Goal: Information Seeking & Learning: Check status

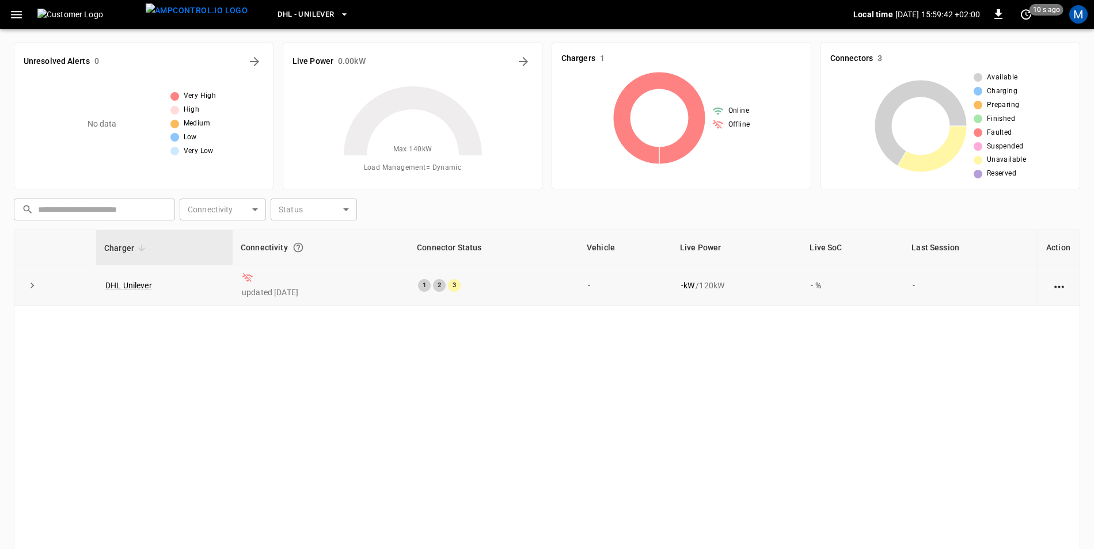
click at [29, 286] on icon "expand row" at bounding box center [32, 286] width 12 height 12
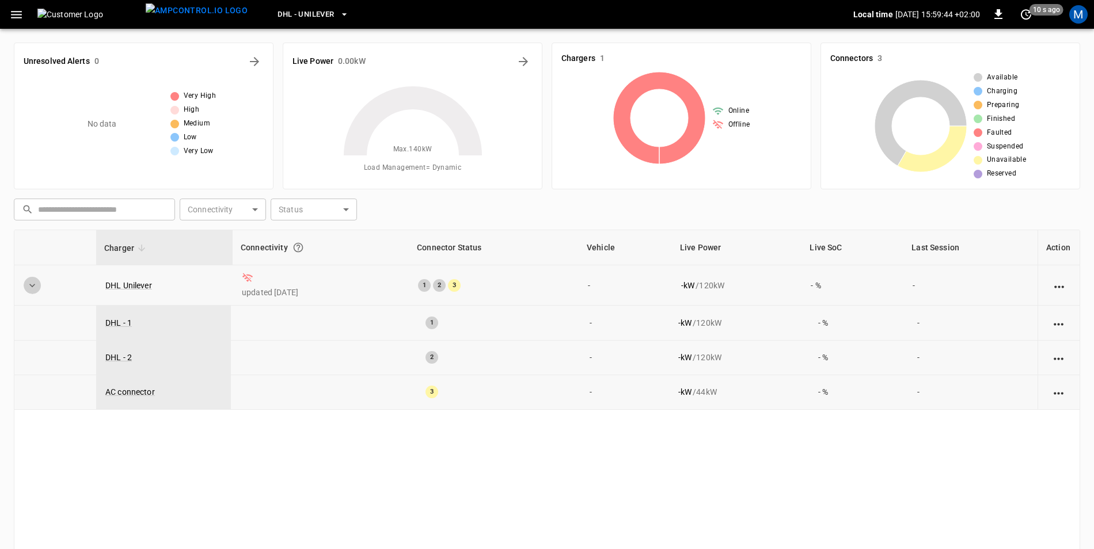
click at [29, 286] on icon "expand row" at bounding box center [32, 286] width 12 height 12
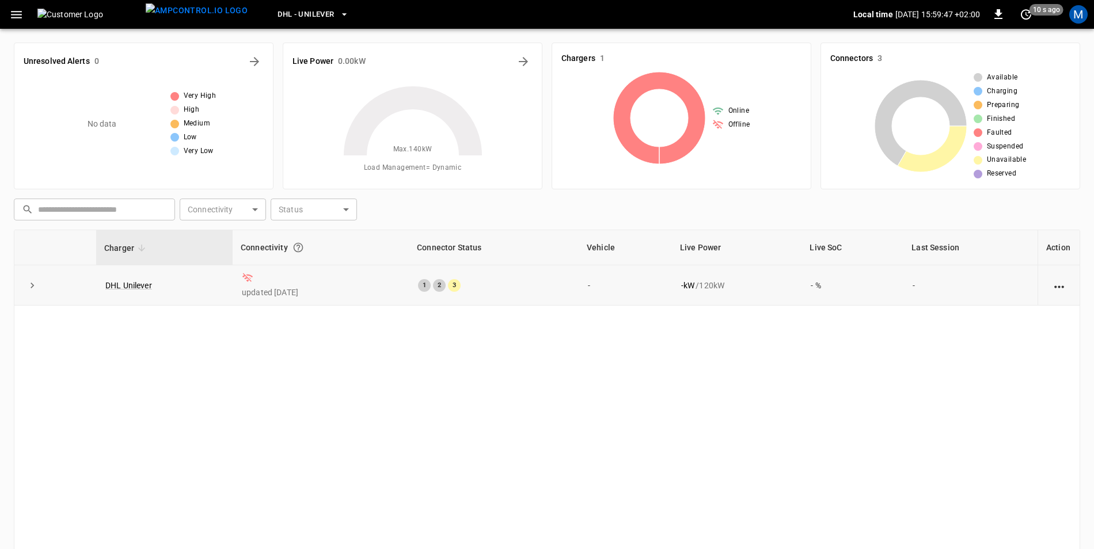
click at [246, 278] on icon at bounding box center [248, 278] width 12 height 12
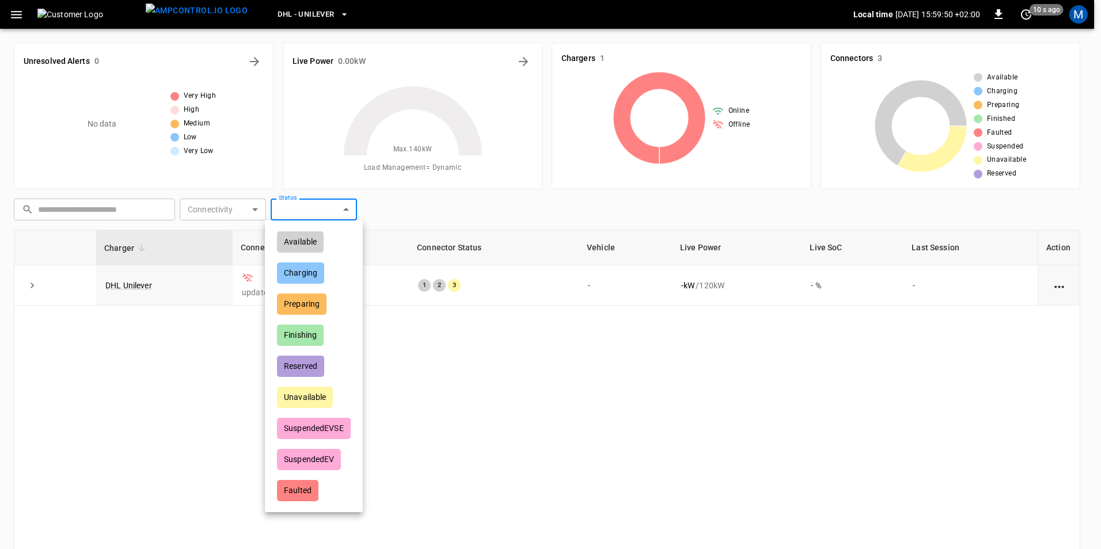
click at [331, 209] on body "DHL - Unilever Local time [DATE] 15:59:50 +02:00 0 10 s ago M Unresolved Alerts…" at bounding box center [550, 329] width 1101 height 659
click at [311, 239] on div "Available" at bounding box center [300, 241] width 47 height 21
type input "*********"
click at [518, 402] on div at bounding box center [550, 274] width 1101 height 549
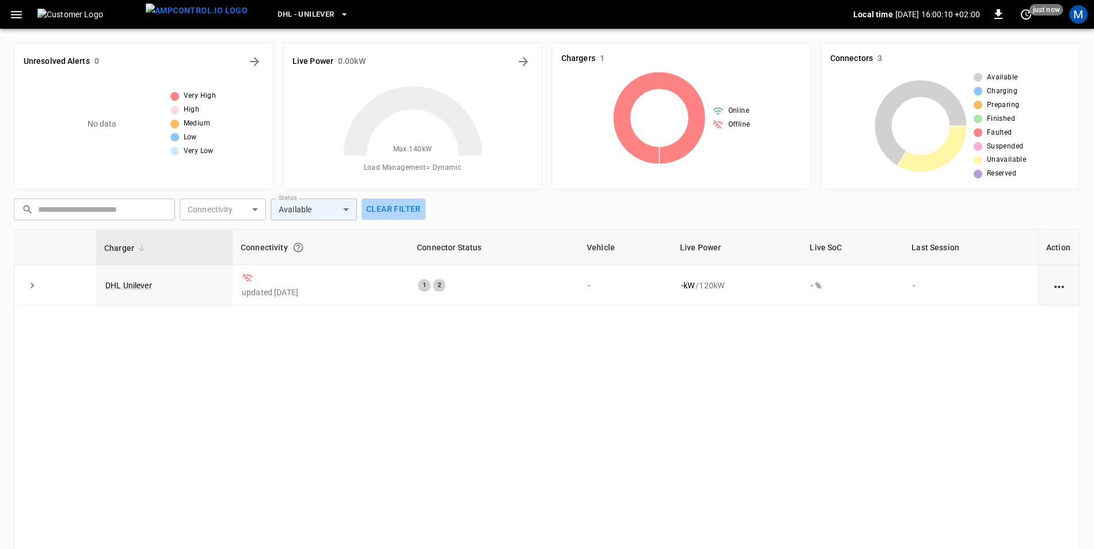
click at [403, 214] on button "Clear filter" at bounding box center [394, 209] width 64 height 21
click at [339, 10] on icon "button" at bounding box center [345, 15] width 12 height 12
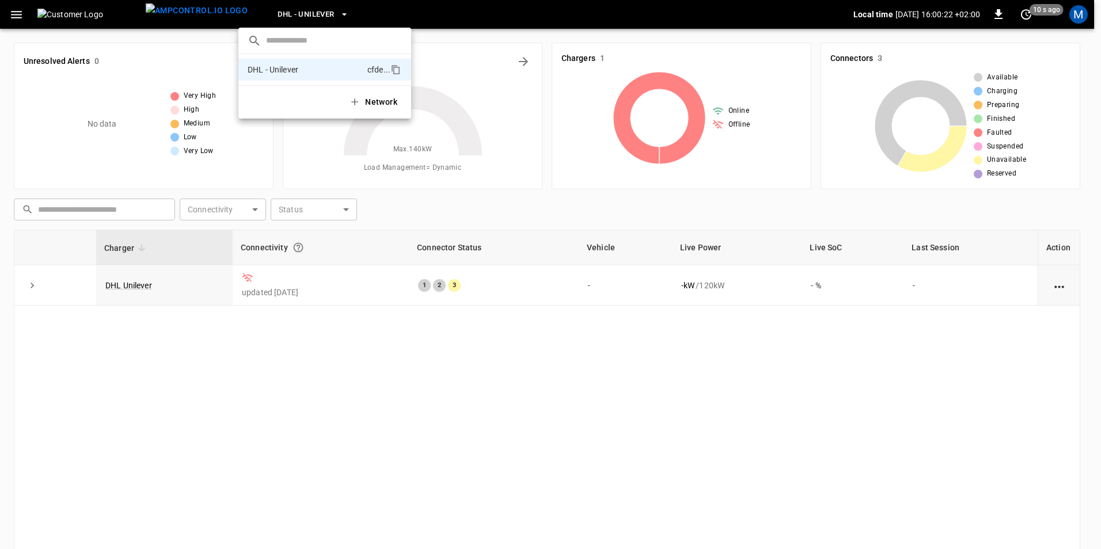
click at [310, 10] on div at bounding box center [550, 274] width 1101 height 549
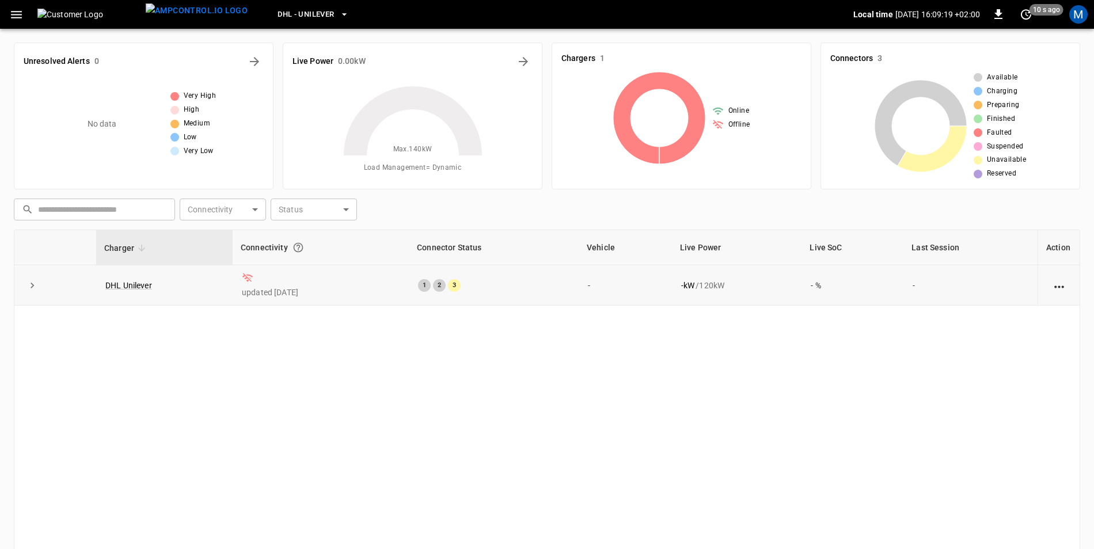
drag, startPoint x: 726, startPoint y: 285, endPoint x: 641, endPoint y: 289, distance: 84.7
click at [641, 289] on tr "DHL Unilever updated 2 days ago 1 2 3 - - kW / 120 kW - % -" at bounding box center [546, 285] width 1065 height 40
drag, startPoint x: 641, startPoint y: 289, endPoint x: 408, endPoint y: 428, distance: 272.1
click at [408, 428] on div "Charger Connectivity Connector Status Vehicle Live Power Live SoC Last Session …" at bounding box center [547, 422] width 1066 height 385
click at [145, 287] on link "DHL Unilever" at bounding box center [128, 286] width 51 height 14
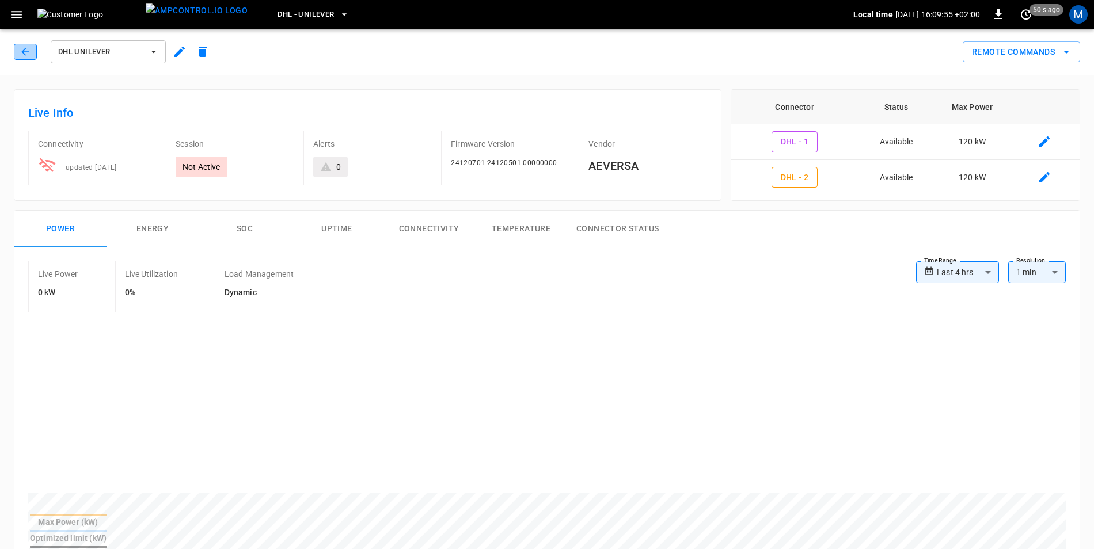
click at [25, 58] on button "button" at bounding box center [25, 52] width 23 height 16
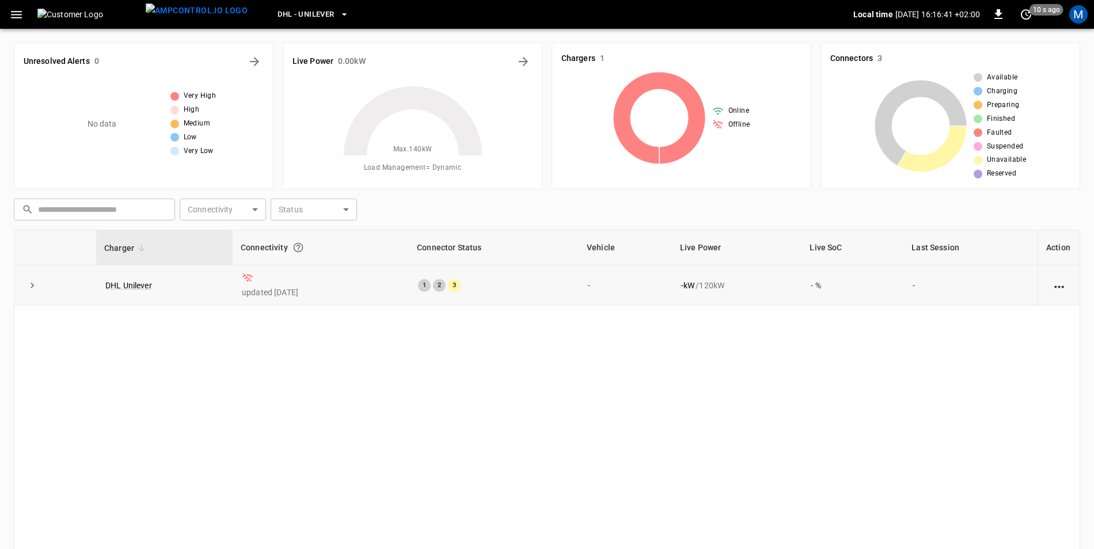
click at [246, 278] on icon at bounding box center [248, 278] width 12 height 12
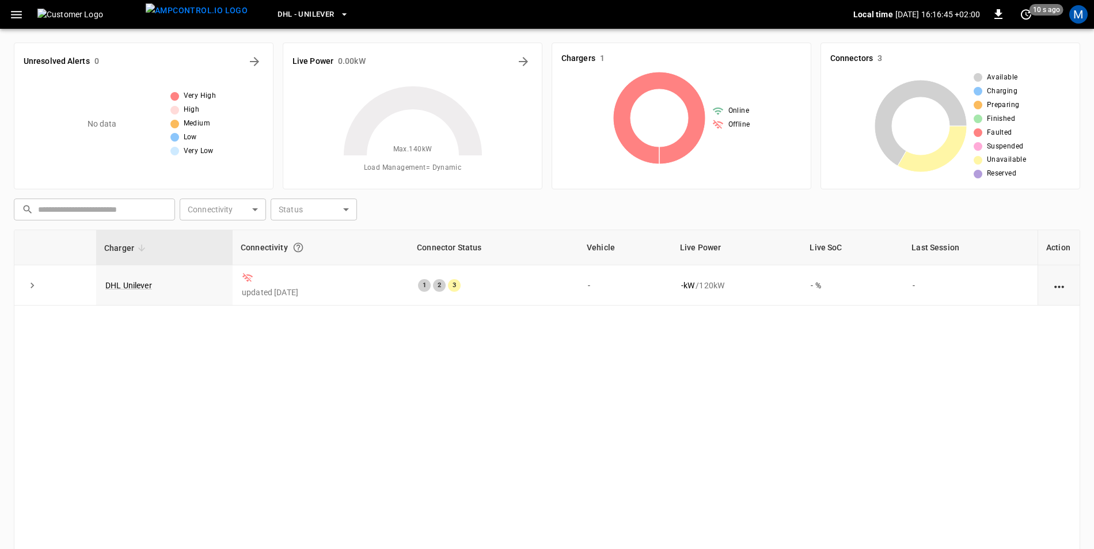
click at [287, 366] on div "Charger Connectivity Connector Status Vehicle Live Power Live SoC Last Session …" at bounding box center [547, 422] width 1066 height 385
click at [526, 59] on icon "Energy Overview" at bounding box center [523, 61] width 9 height 9
click at [431, 288] on div "1" at bounding box center [424, 285] width 13 height 13
click at [693, 287] on p "- kW" at bounding box center [687, 286] width 13 height 12
click at [719, 283] on div "- kW / 120 kW" at bounding box center [737, 286] width 112 height 12
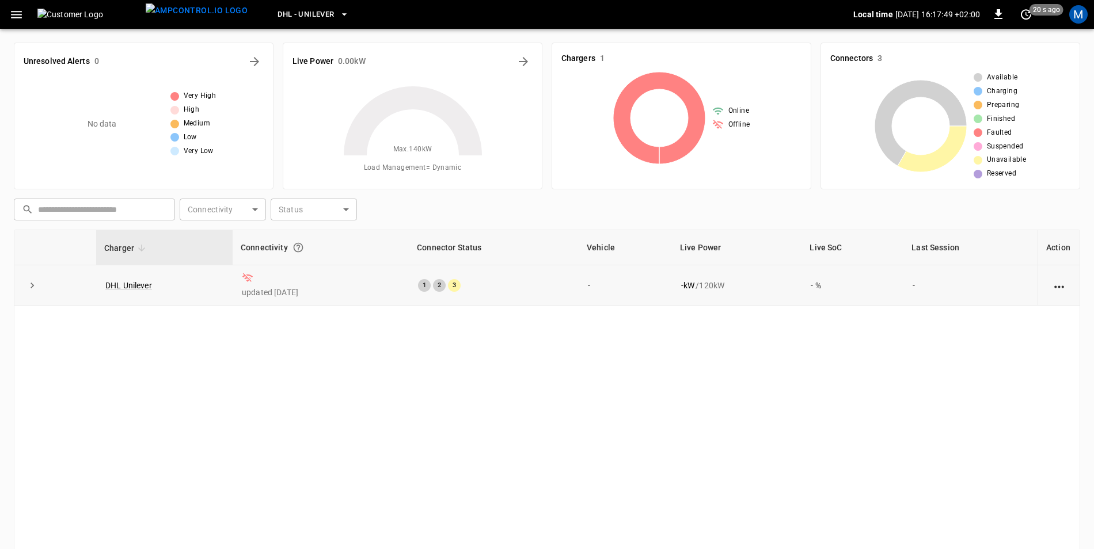
click at [1052, 288] on icon "action cell options" at bounding box center [1059, 287] width 14 height 14
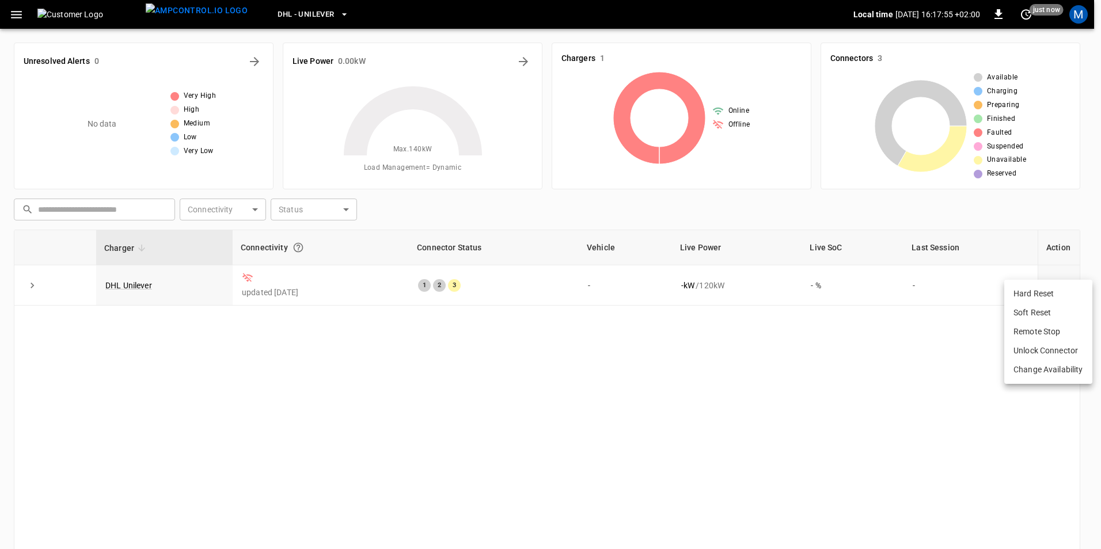
click at [917, 411] on div at bounding box center [550, 274] width 1101 height 549
